Goal: Check status: Check status

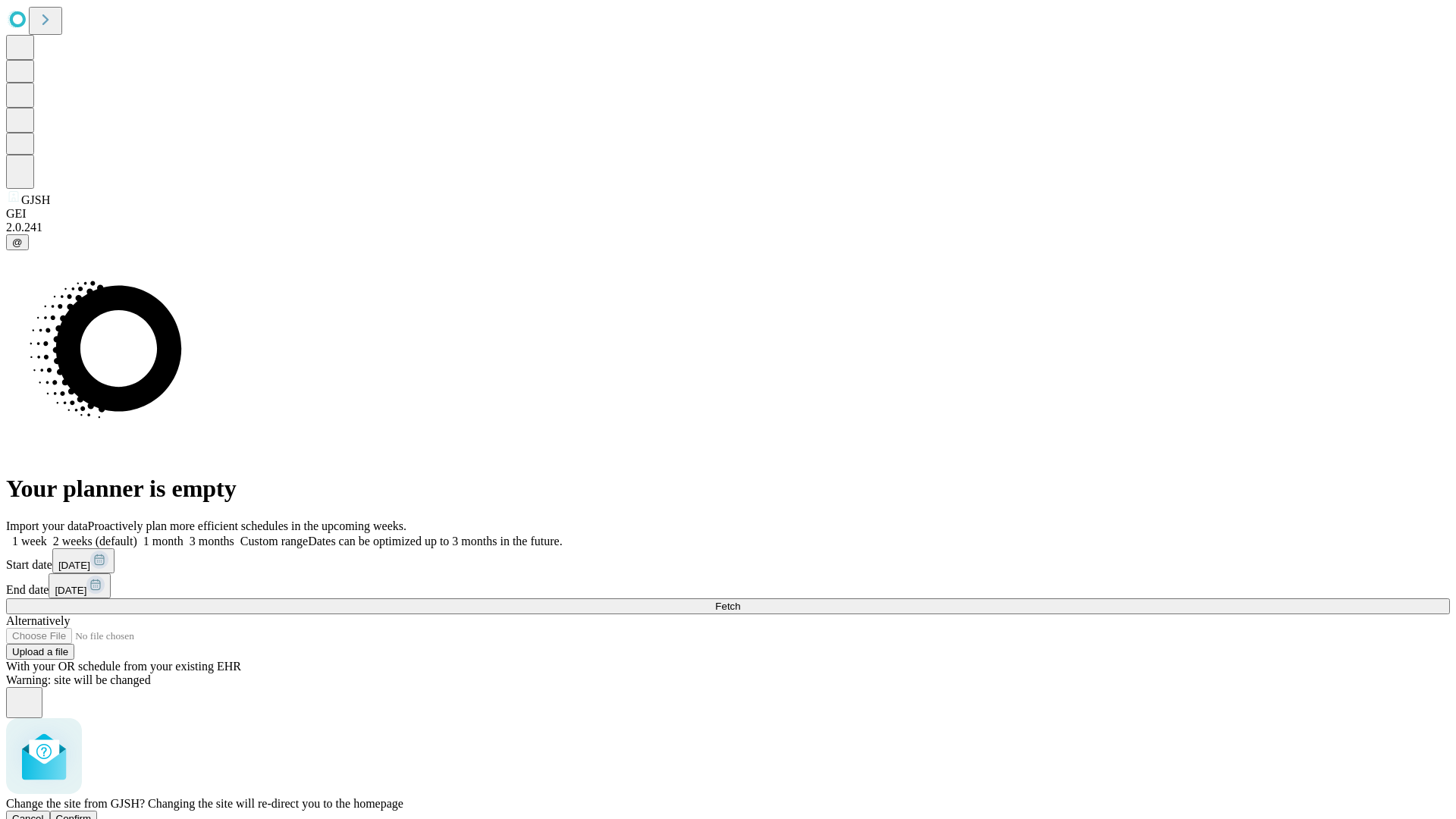
click at [92, 813] on span "Confirm" at bounding box center [74, 818] width 35 height 12
click at [184, 534] on label "1 month" at bounding box center [160, 541] width 46 height 13
click at [740, 601] on span "Fetch" at bounding box center [728, 606] width 25 height 12
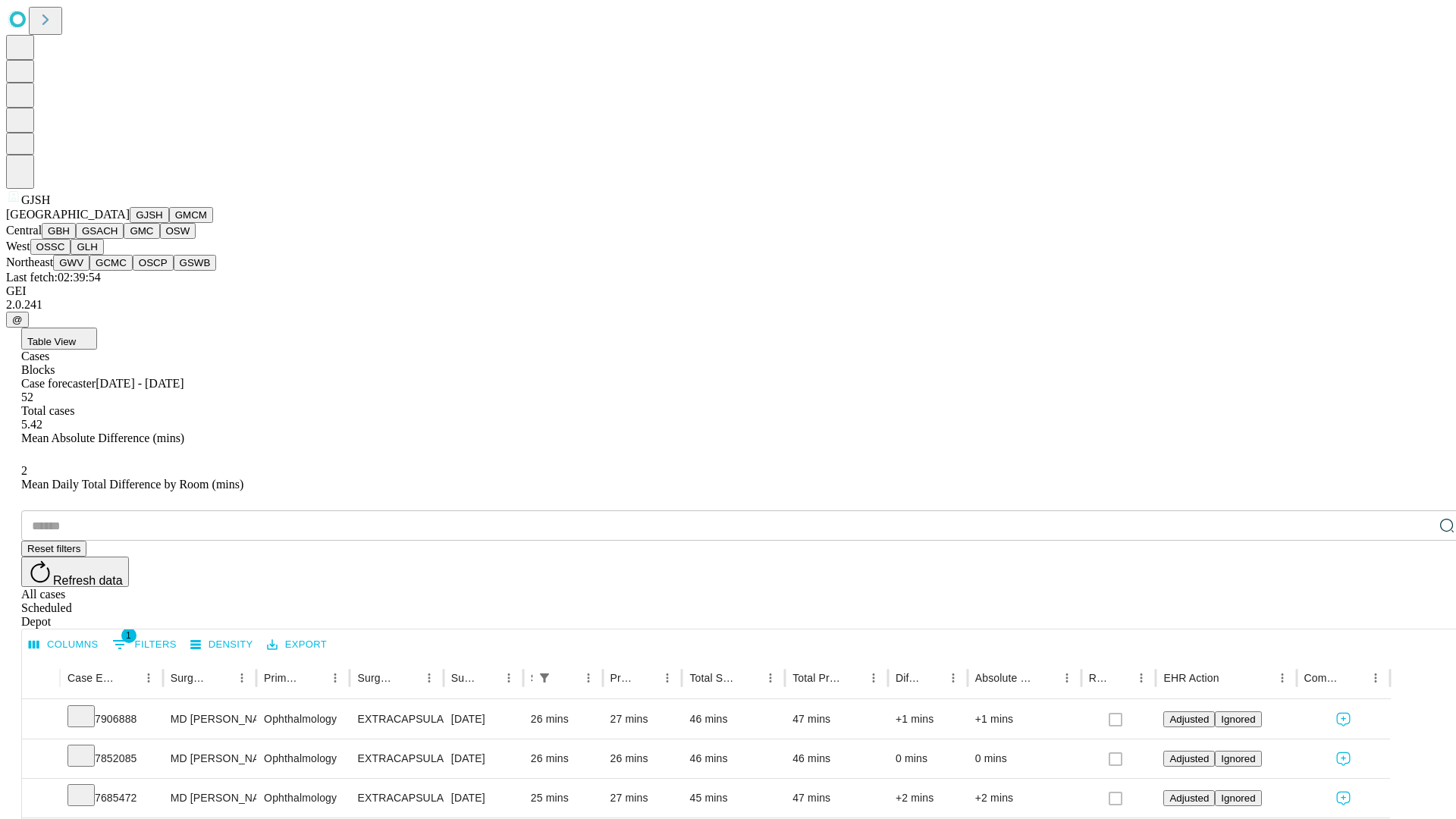
click at [169, 223] on button "GMCM" at bounding box center [191, 215] width 44 height 16
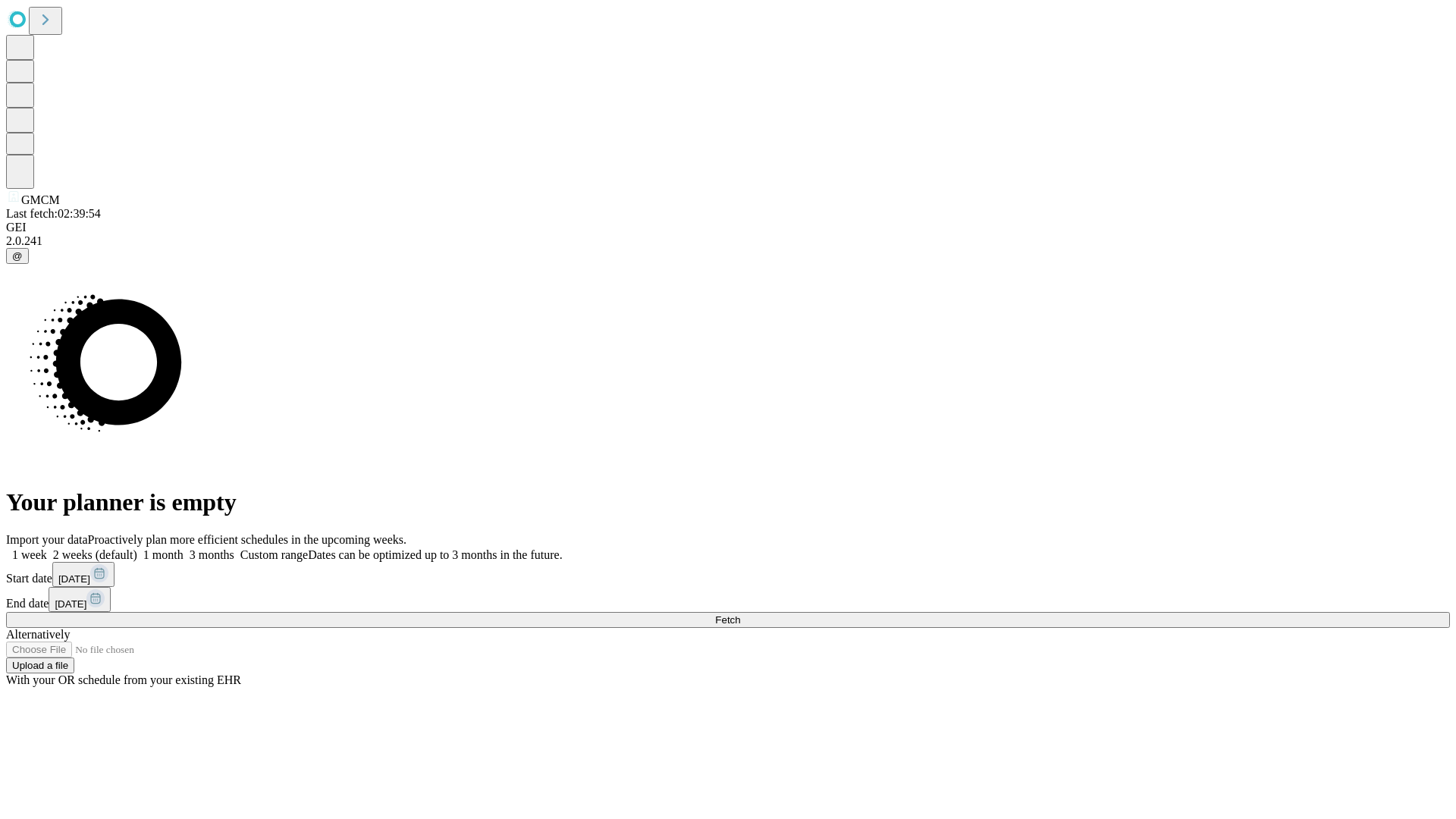
click at [184, 548] on label "1 month" at bounding box center [160, 554] width 46 height 13
click at [740, 614] on span "Fetch" at bounding box center [728, 620] width 25 height 12
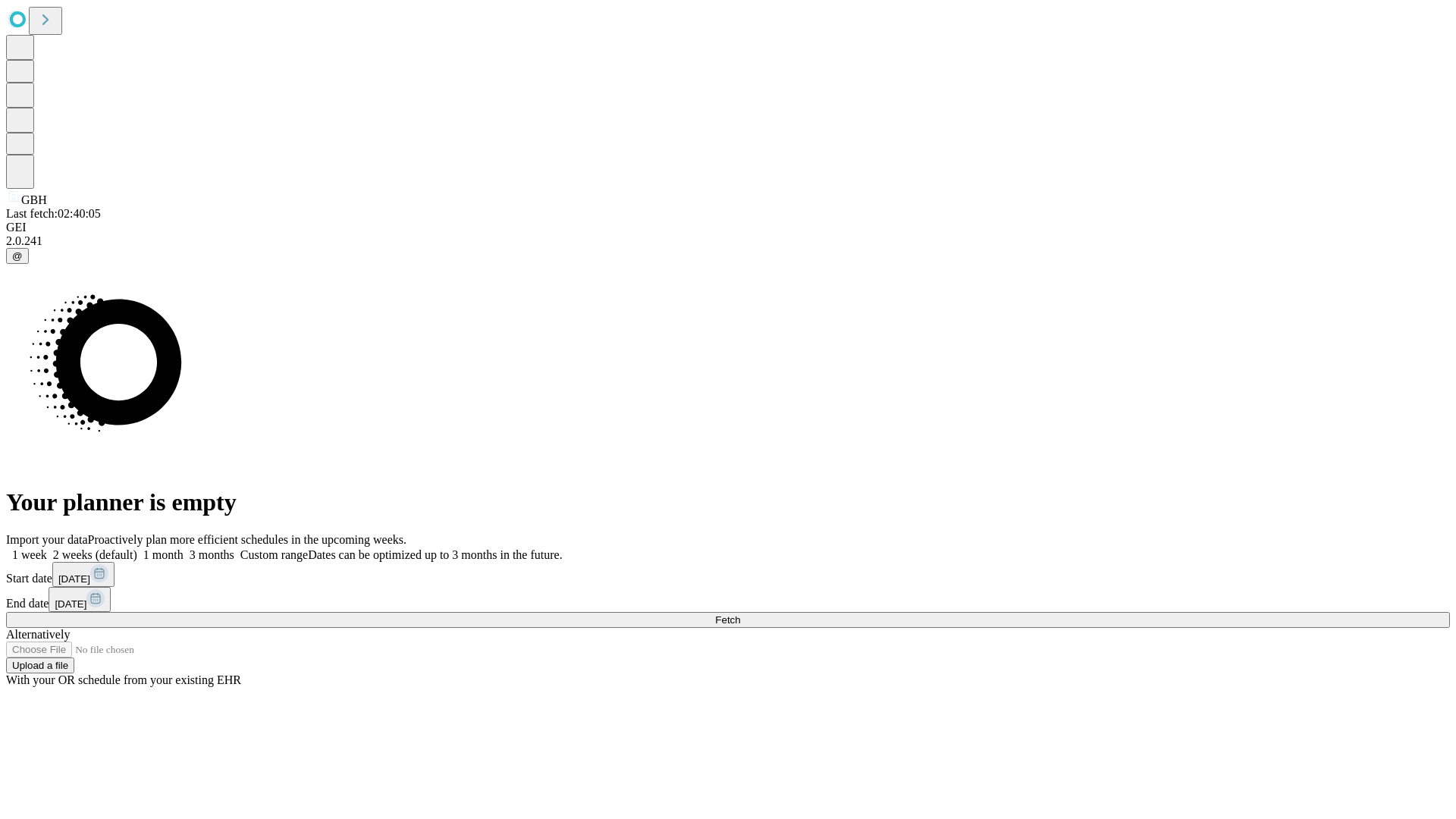
click at [184, 548] on label "1 month" at bounding box center [160, 554] width 46 height 13
click at [740, 614] on span "Fetch" at bounding box center [728, 620] width 25 height 12
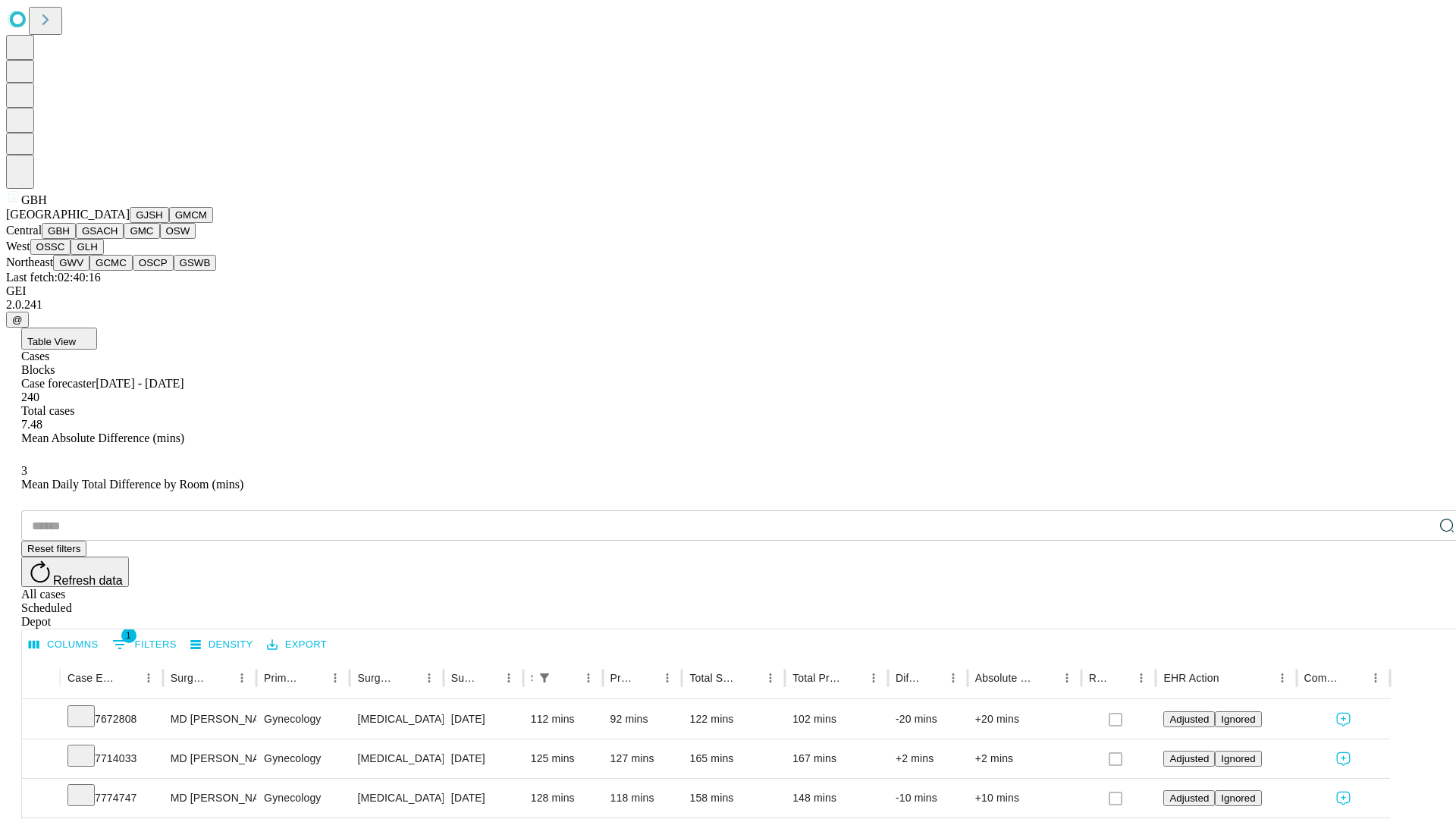
click at [118, 239] on button "GSACH" at bounding box center [100, 231] width 48 height 16
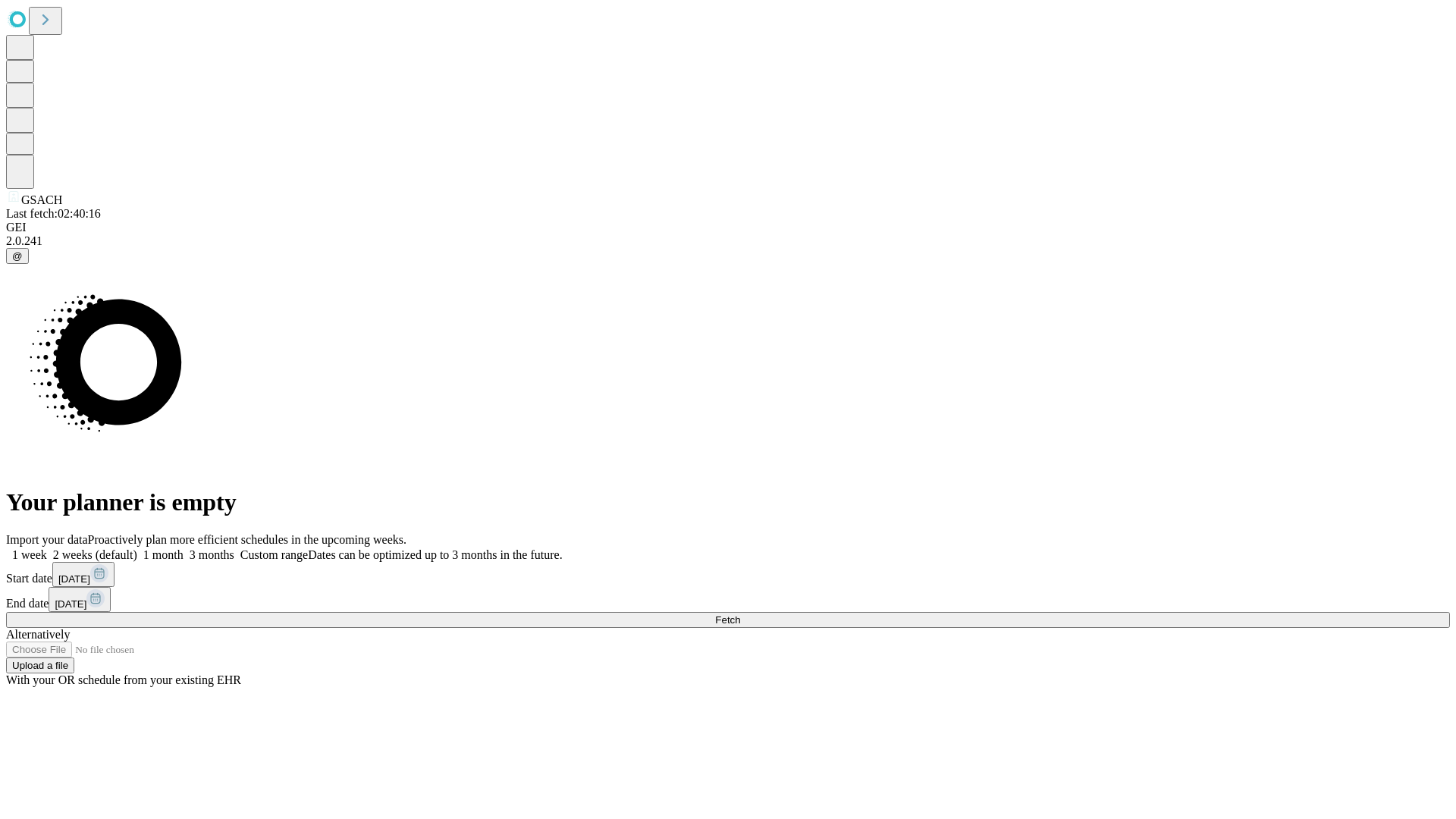
click at [184, 548] on label "1 month" at bounding box center [160, 554] width 46 height 13
click at [740, 614] on span "Fetch" at bounding box center [728, 620] width 25 height 12
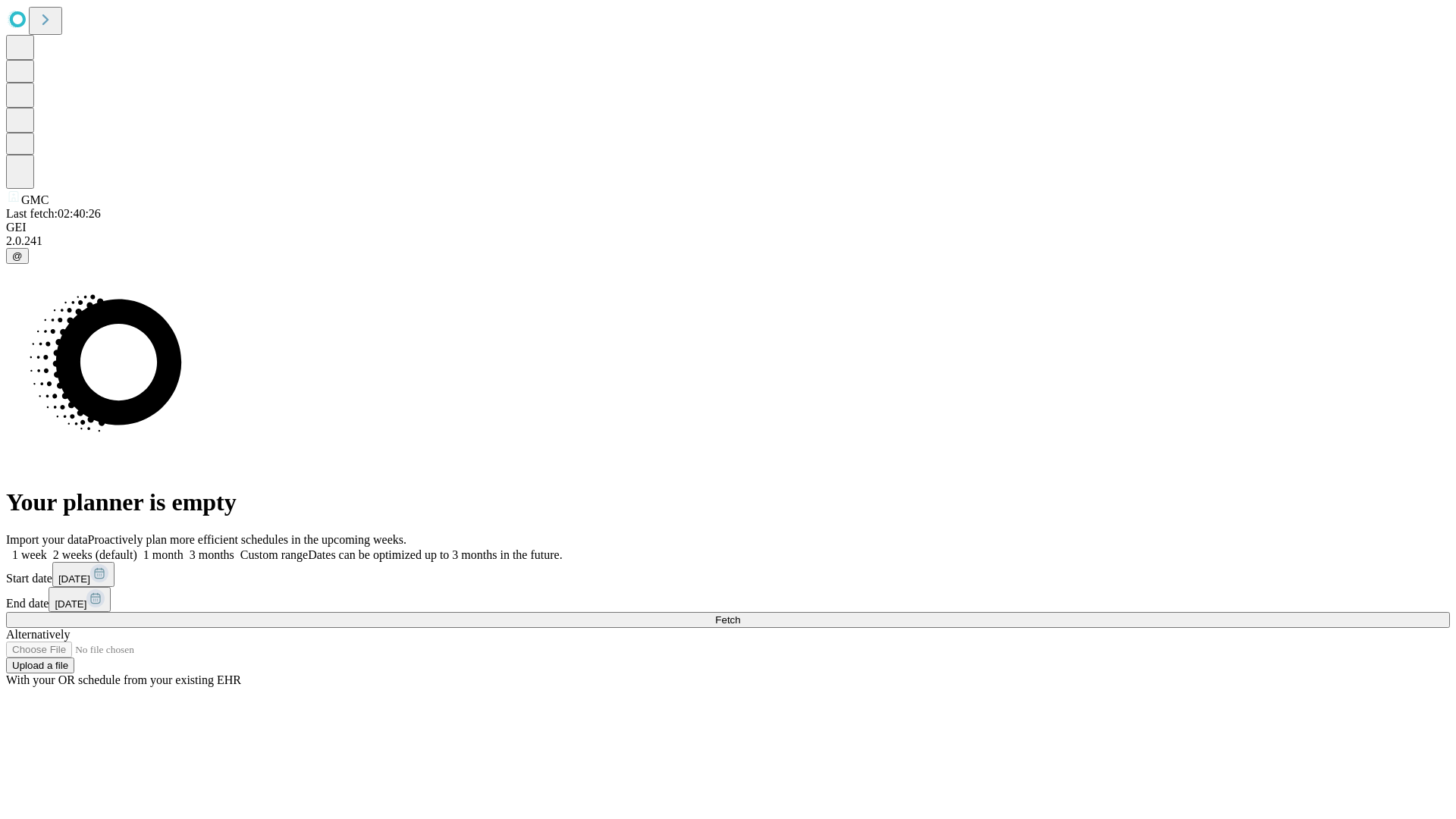
click at [740, 614] on span "Fetch" at bounding box center [728, 620] width 25 height 12
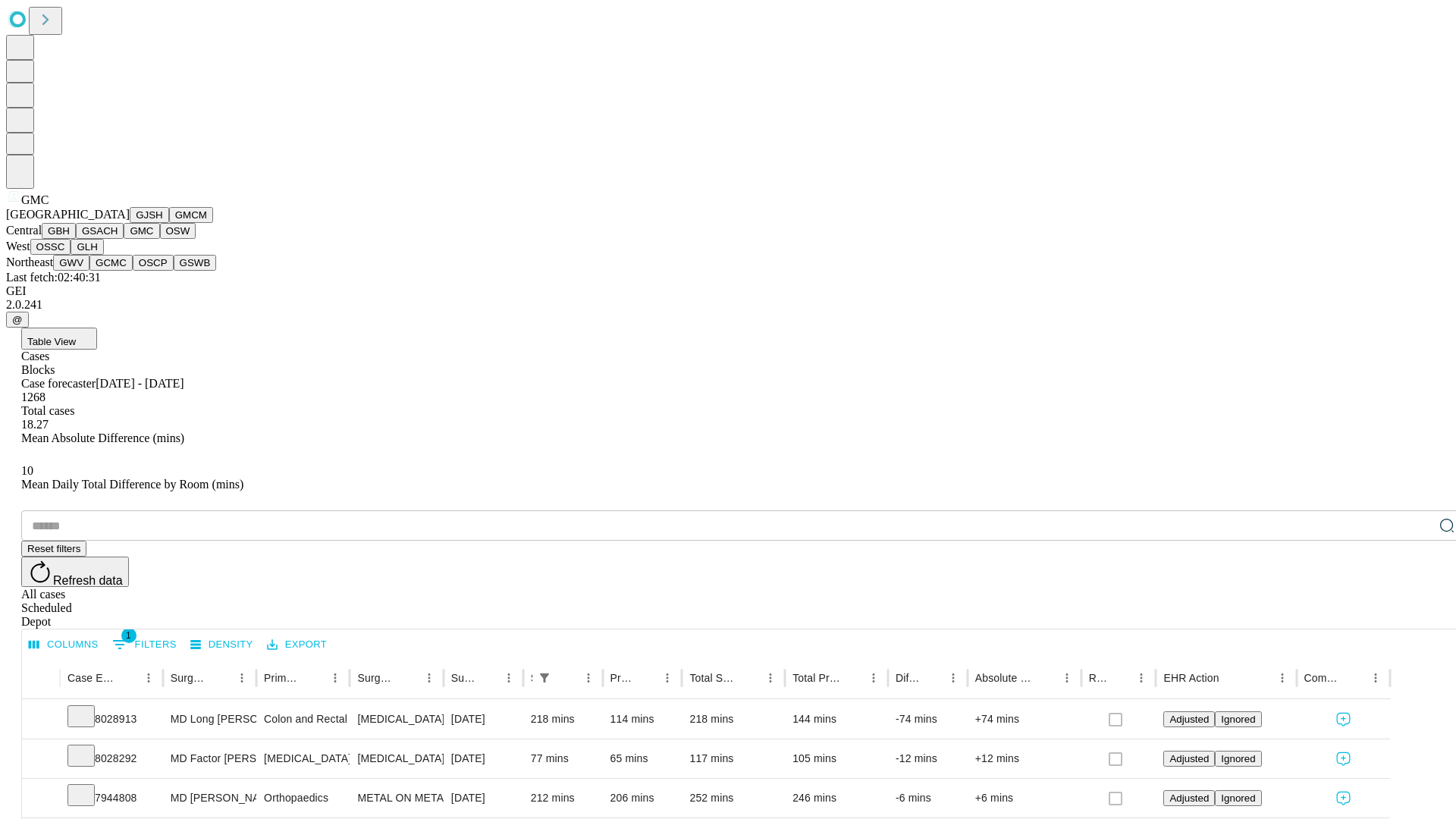
click at [160, 239] on button "OSW" at bounding box center [178, 231] width 36 height 16
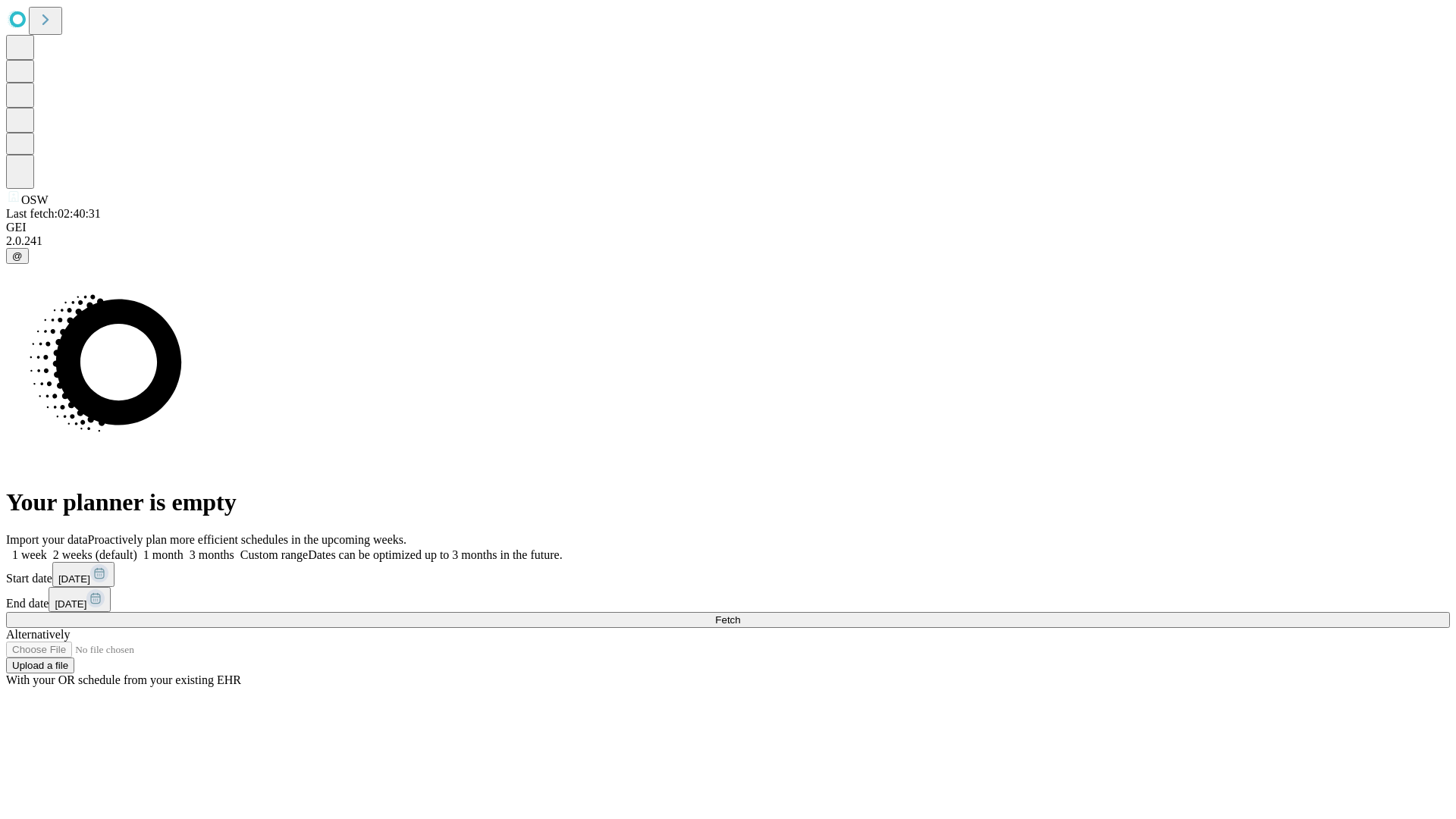
click at [184, 548] on label "1 month" at bounding box center [160, 554] width 46 height 13
click at [740, 614] on span "Fetch" at bounding box center [728, 620] width 25 height 12
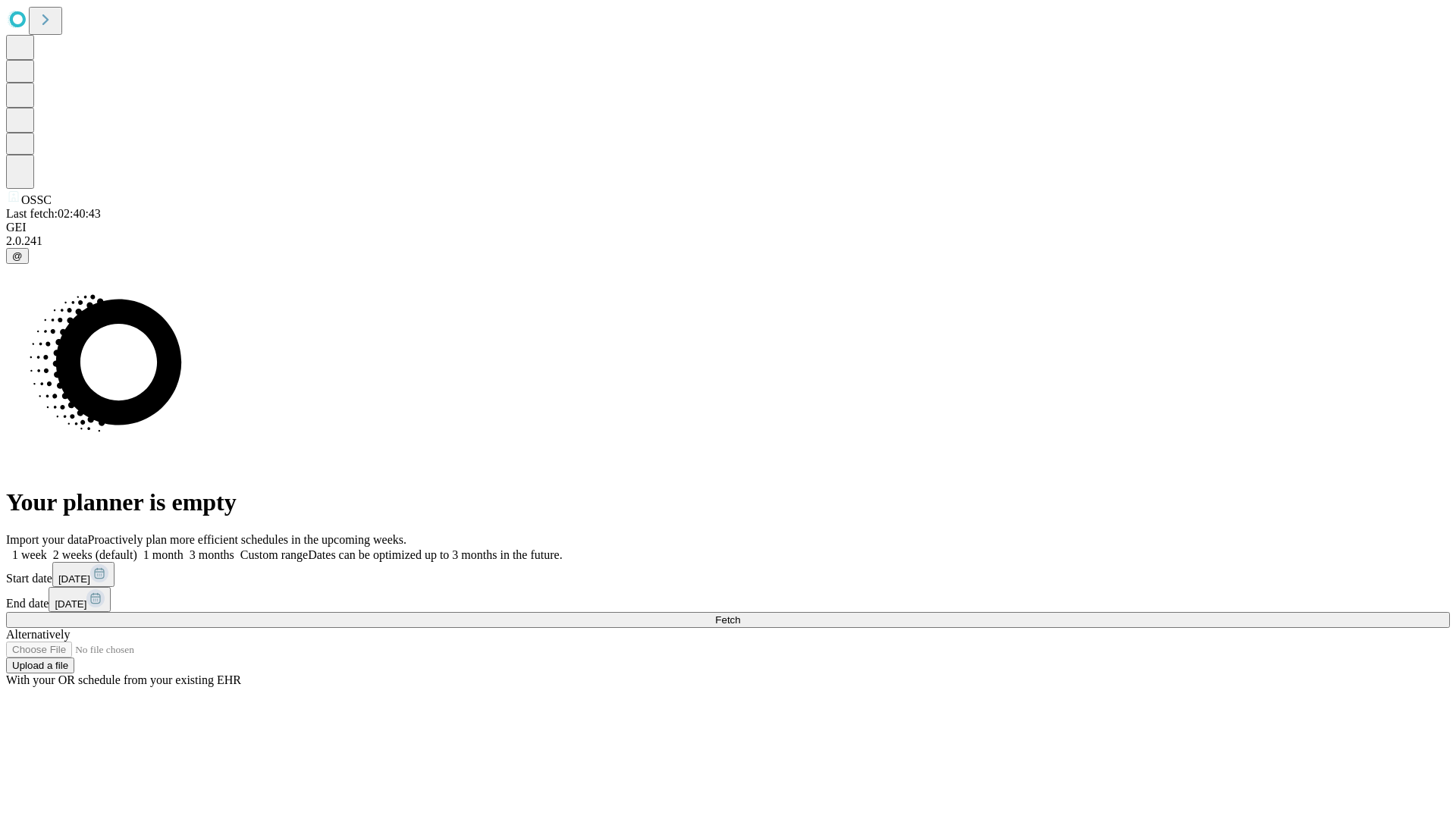
click at [184, 548] on label "1 month" at bounding box center [160, 554] width 46 height 13
click at [740, 614] on span "Fetch" at bounding box center [728, 620] width 25 height 12
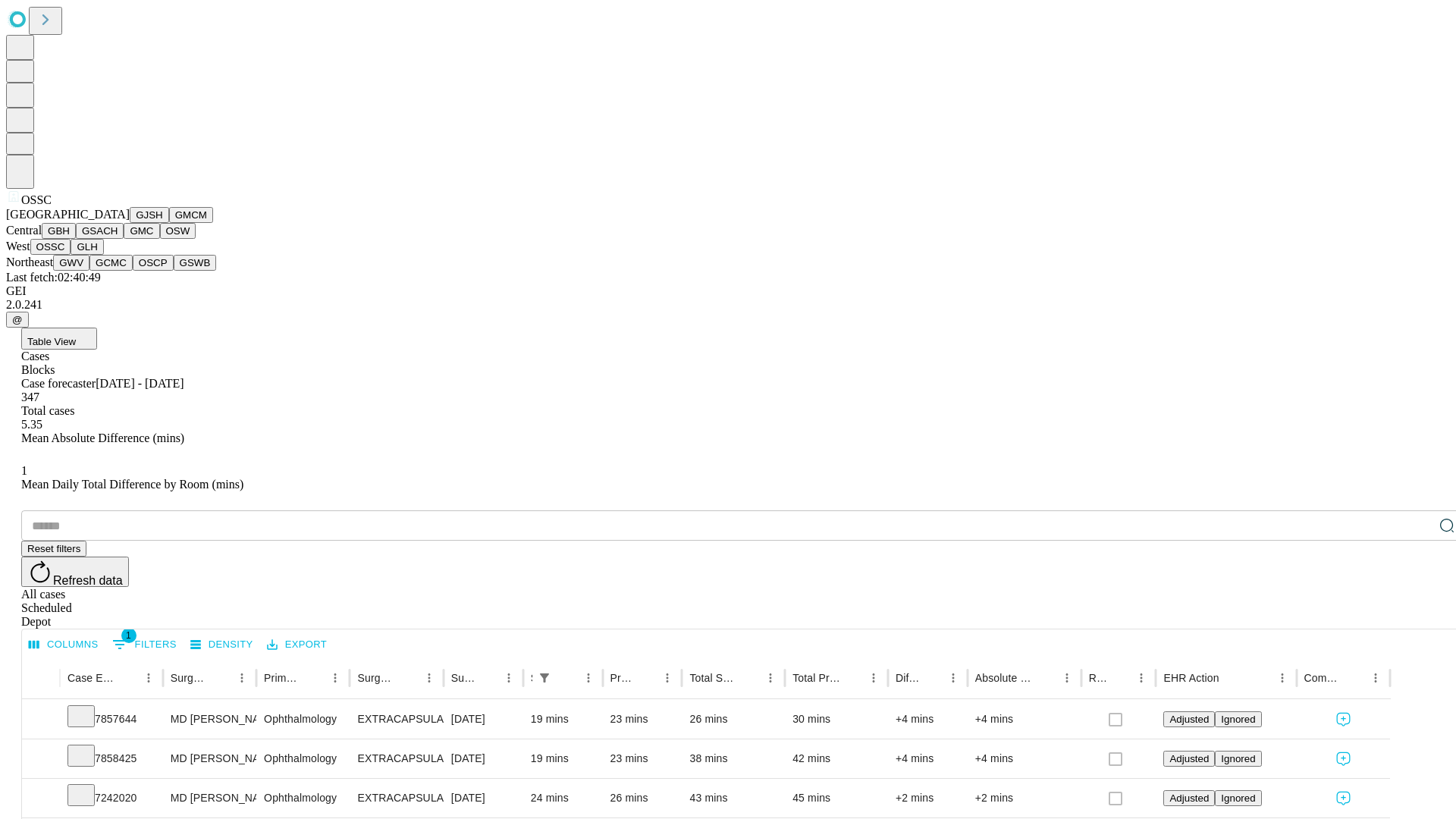
click at [103, 255] on button "GLH" at bounding box center [87, 247] width 32 height 16
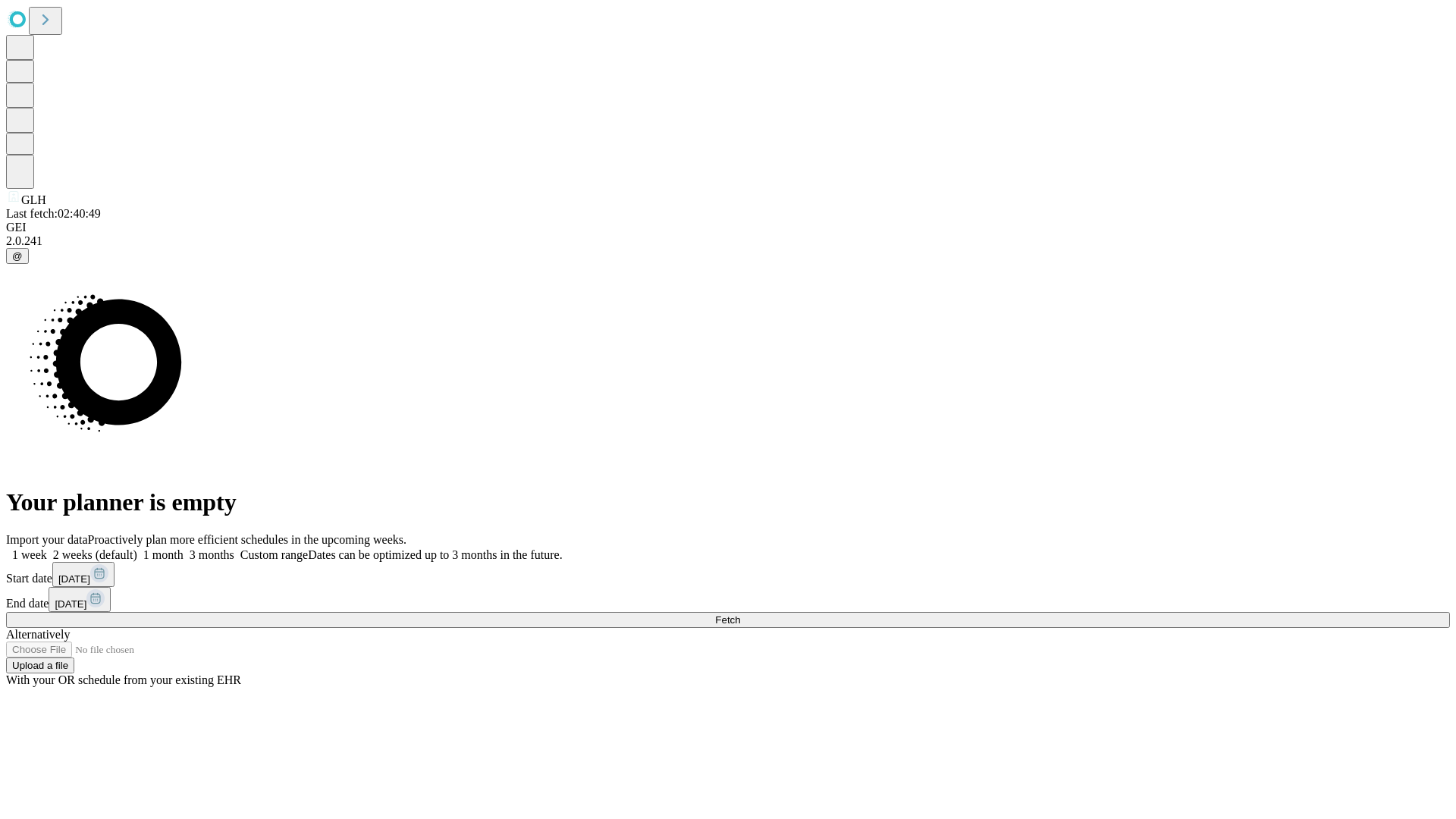
click at [184, 548] on label "1 month" at bounding box center [160, 554] width 46 height 13
click at [740, 614] on span "Fetch" at bounding box center [728, 620] width 25 height 12
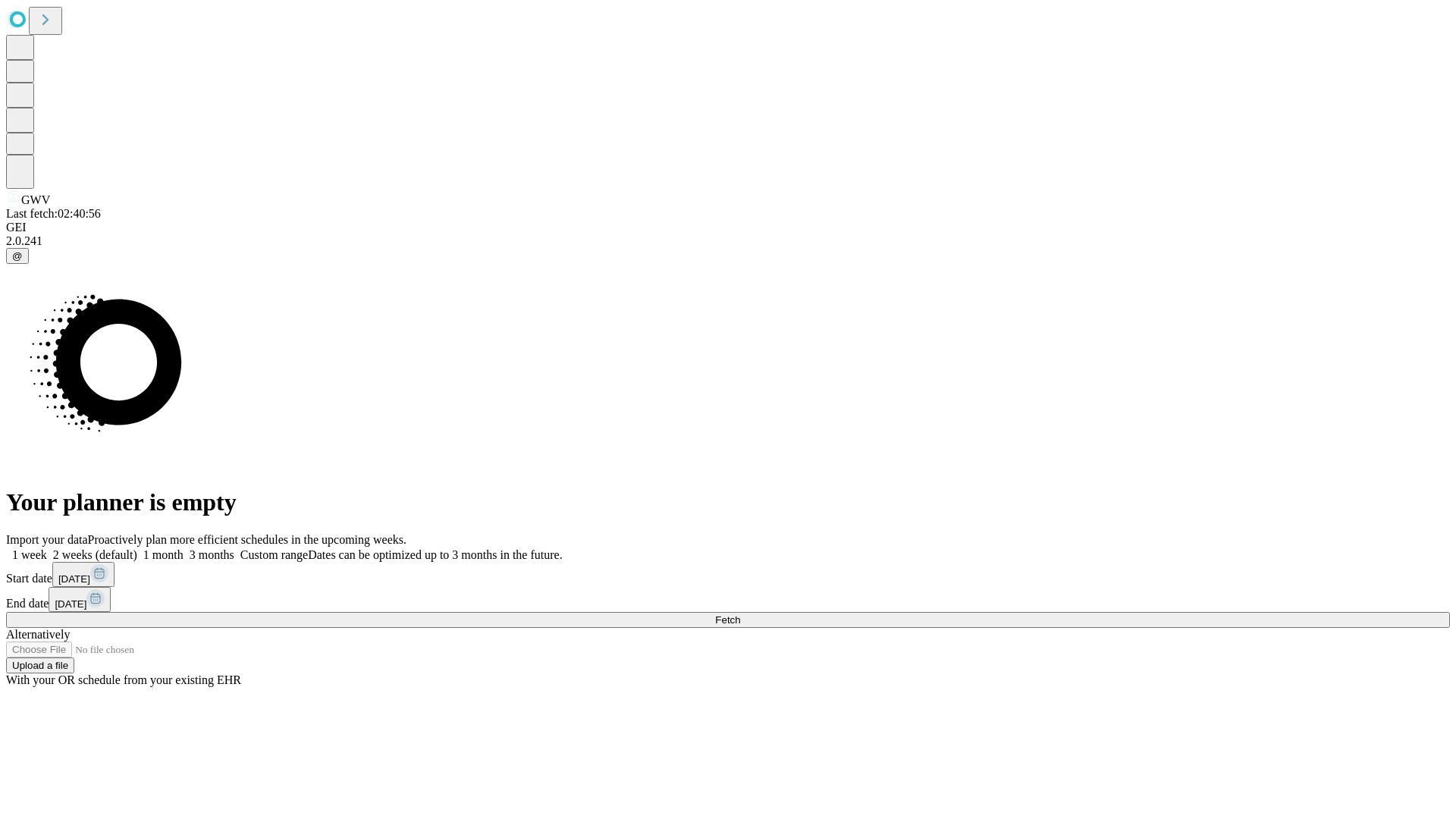
click at [740, 614] on span "Fetch" at bounding box center [728, 620] width 25 height 12
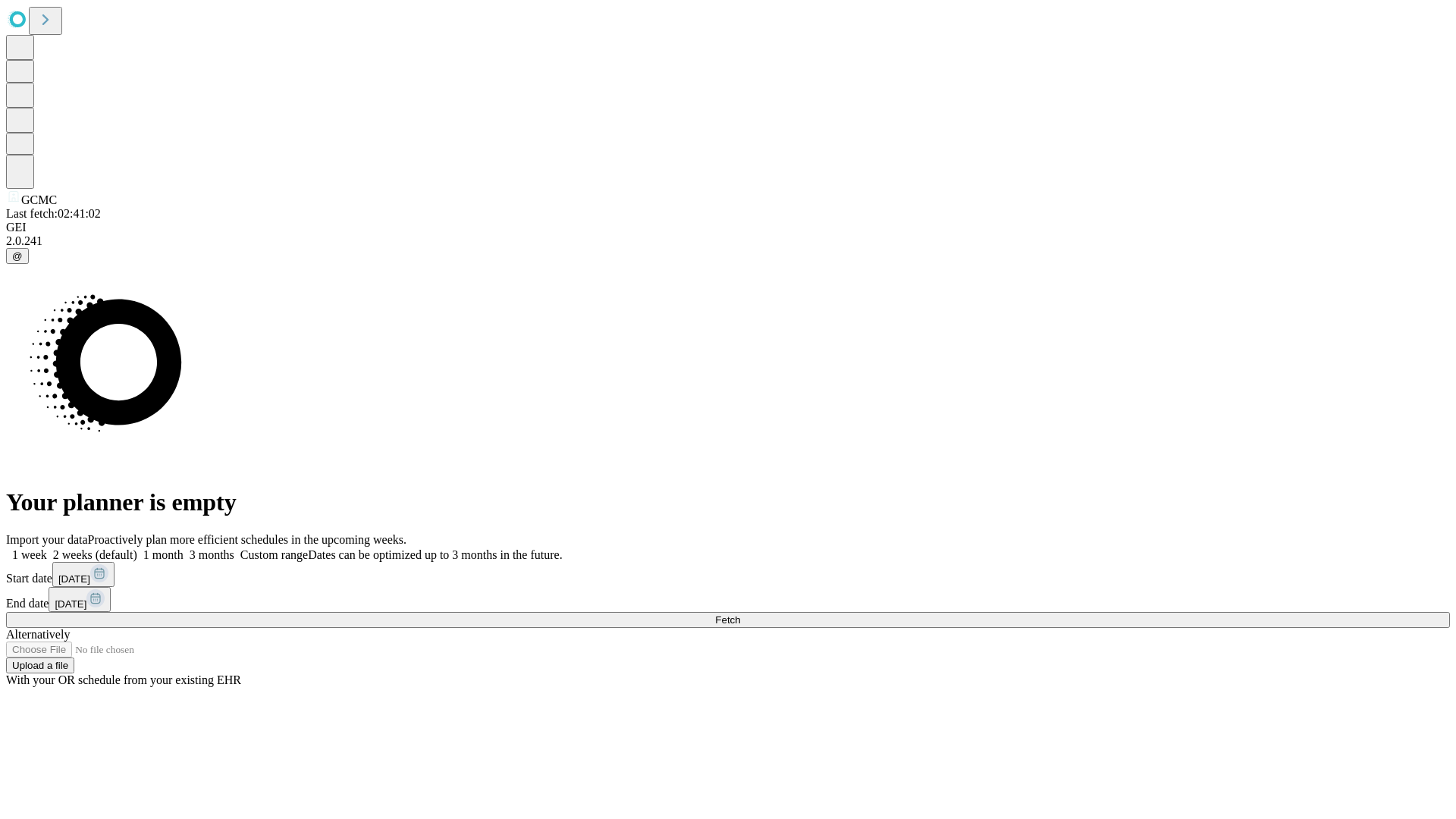
click at [740, 614] on span "Fetch" at bounding box center [728, 620] width 25 height 12
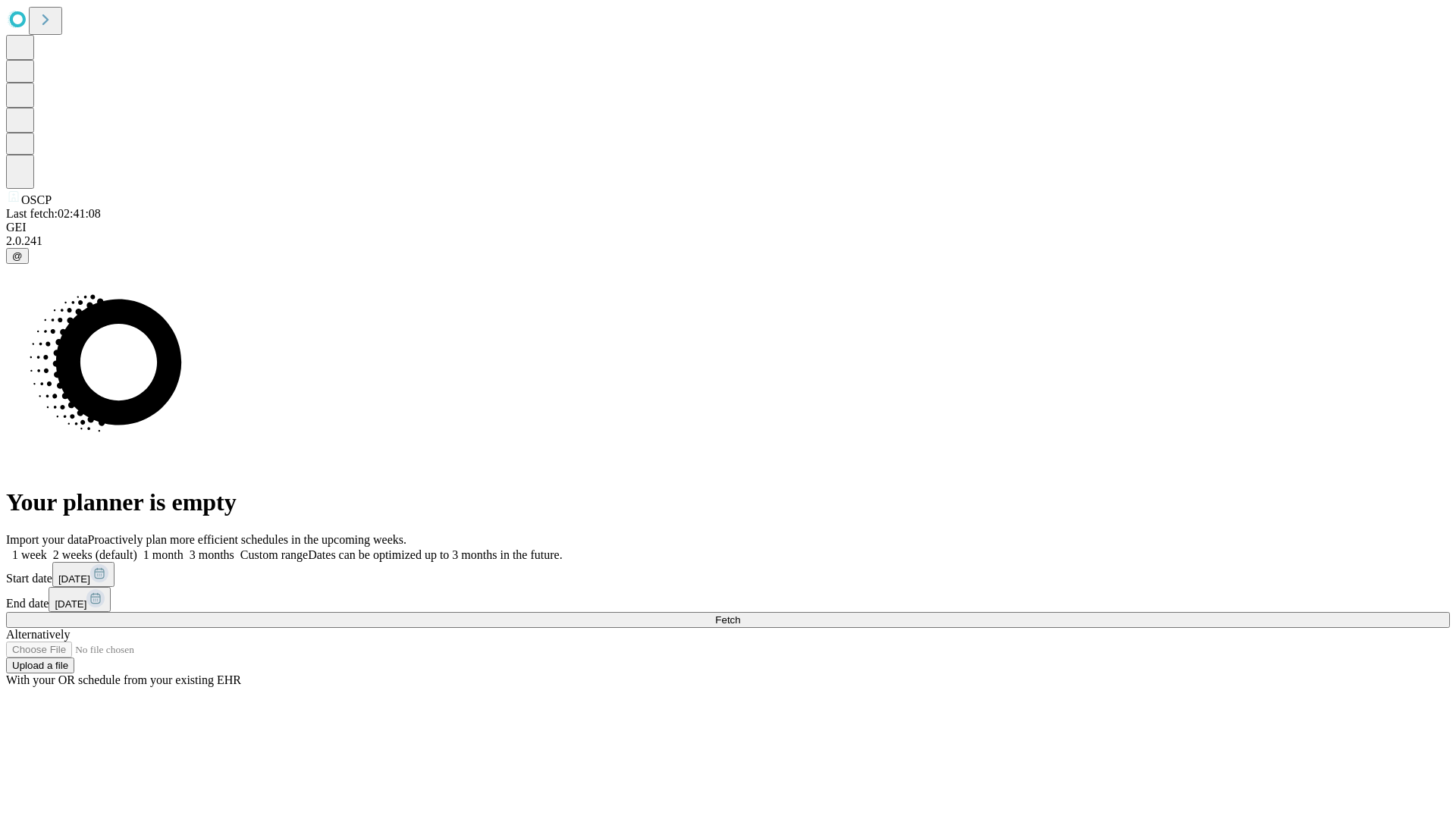
click at [740, 614] on span "Fetch" at bounding box center [728, 620] width 25 height 12
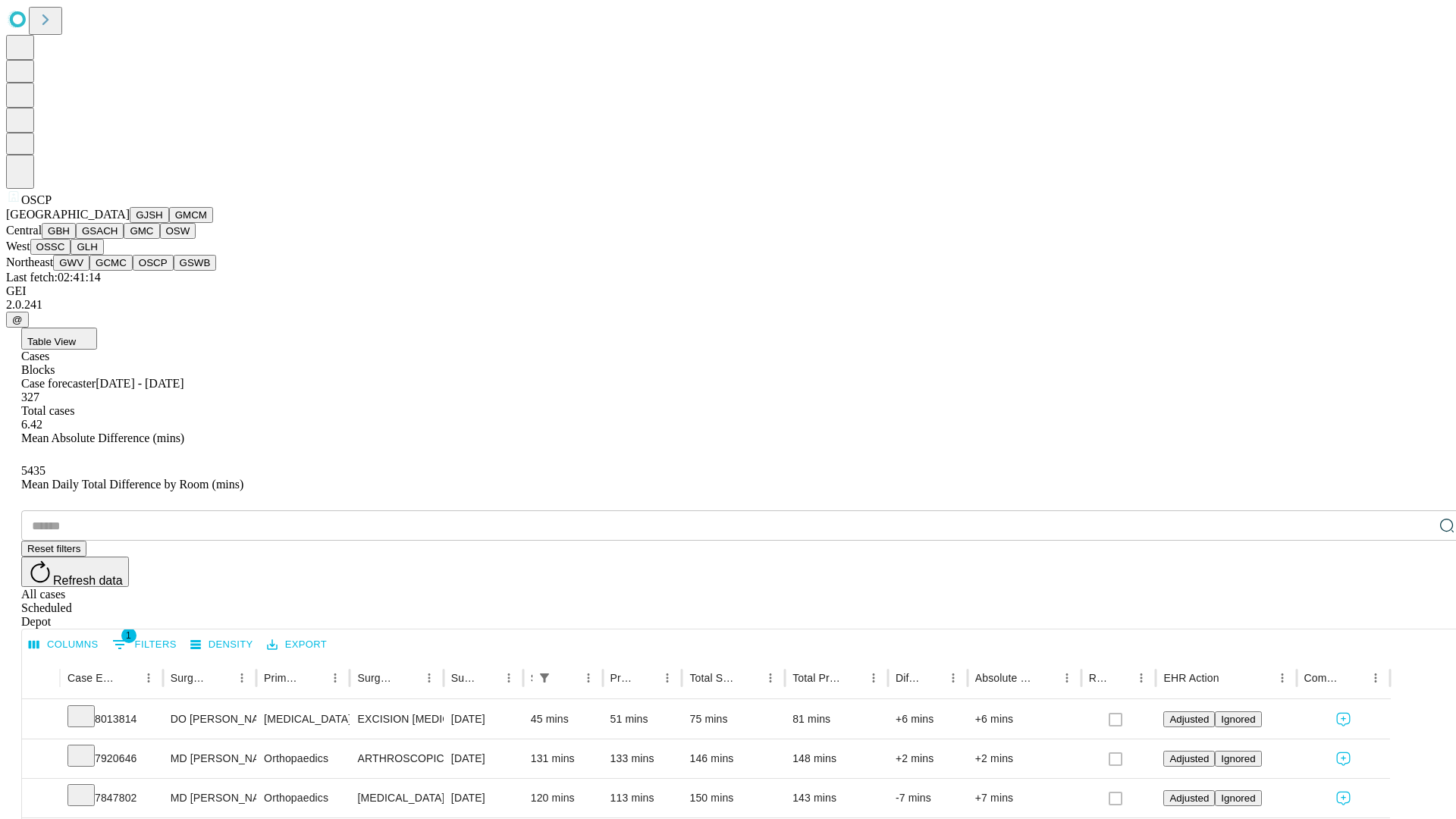
click at [174, 271] on button "GSWB" at bounding box center [195, 262] width 43 height 16
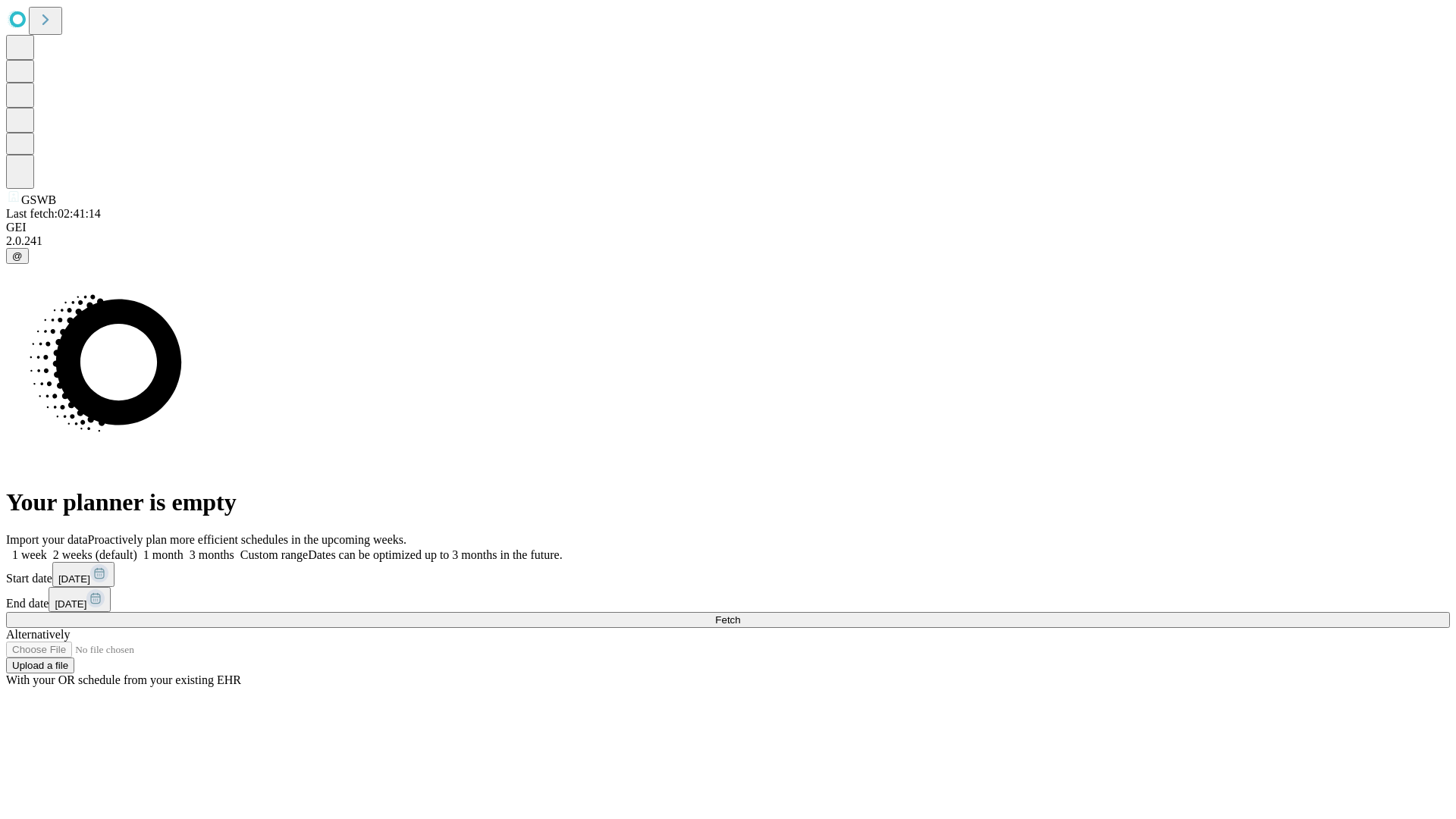
click at [184, 548] on label "1 month" at bounding box center [160, 554] width 46 height 13
click at [740, 614] on span "Fetch" at bounding box center [728, 620] width 25 height 12
